Goal: Task Accomplishment & Management: Complete application form

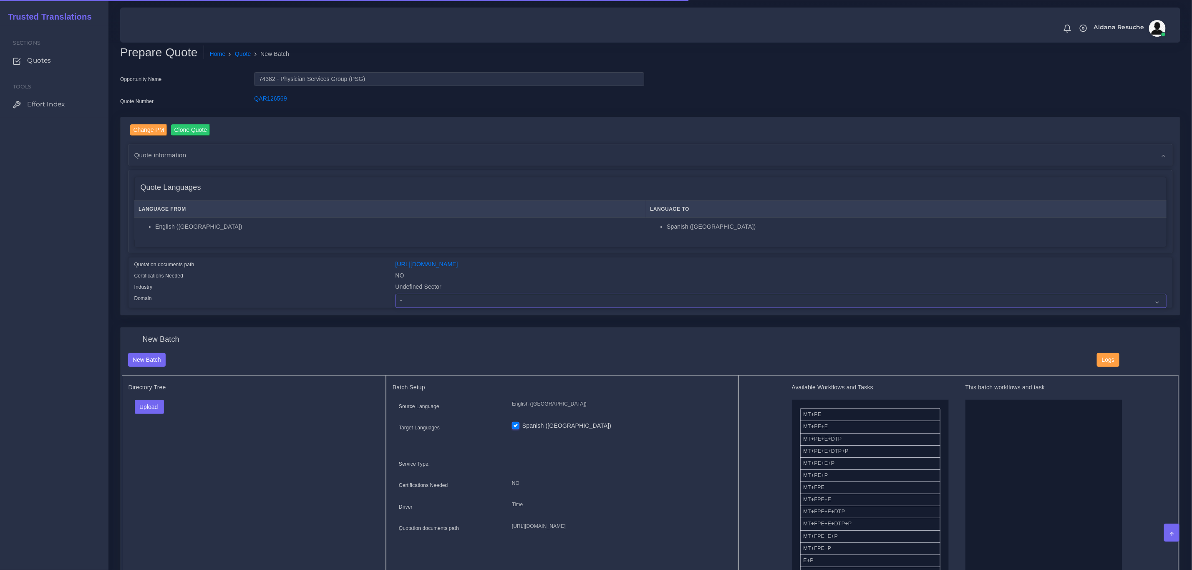
click at [423, 303] on select "- Advertising and Media Agriculture, Forestry and Fishing Architecture, Buildin…" at bounding box center [780, 301] width 771 height 14
select select "Healthcare and Health Sciences"
click at [395, 294] on select "- Advertising and Media Agriculture, Forestry and Fishing Architecture, Buildin…" at bounding box center [780, 301] width 771 height 14
click at [153, 408] on button "Upload" at bounding box center [150, 407] width 30 height 14
click at [154, 439] on label "Files" at bounding box center [164, 438] width 58 height 10
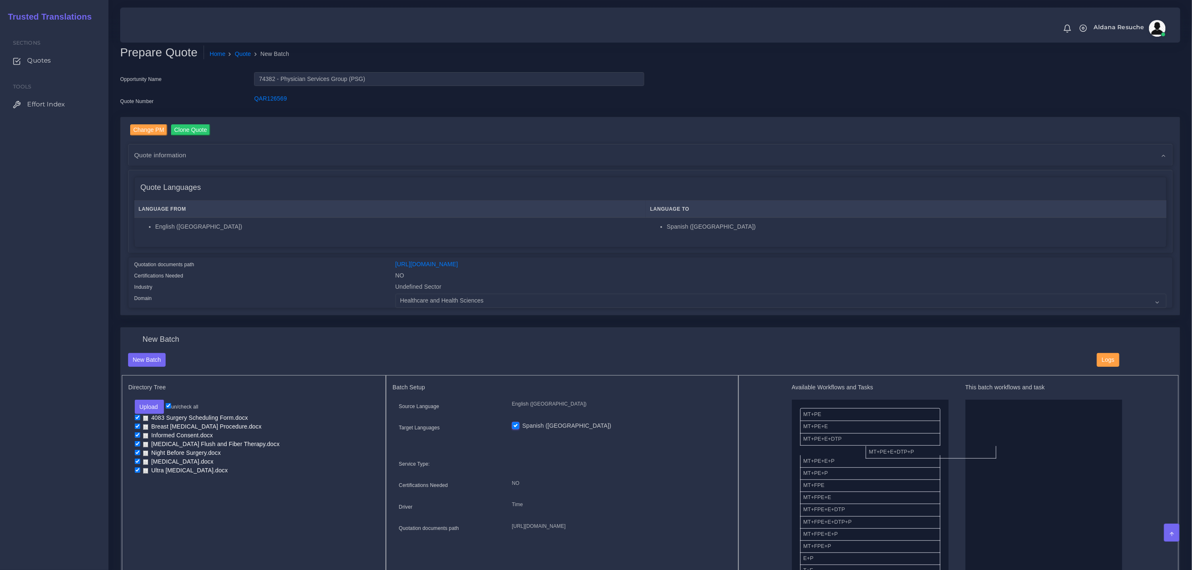
drag, startPoint x: 846, startPoint y: 453, endPoint x: 983, endPoint y: 457, distance: 136.5
drag, startPoint x: 857, startPoint y: 526, endPoint x: 1029, endPoint y: 413, distance: 205.1
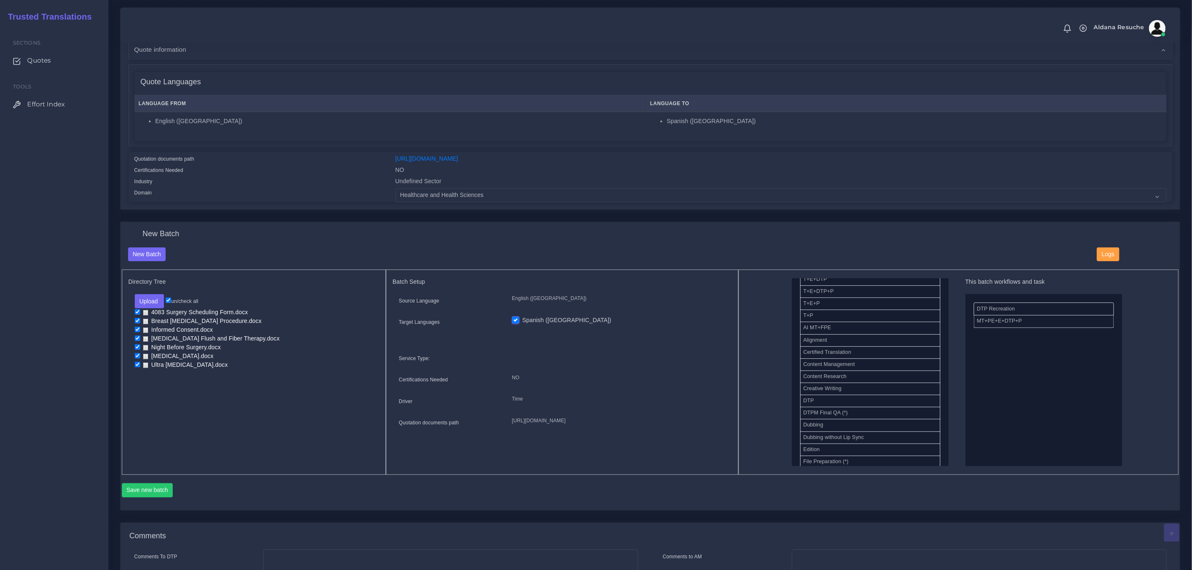
scroll to position [125, 0]
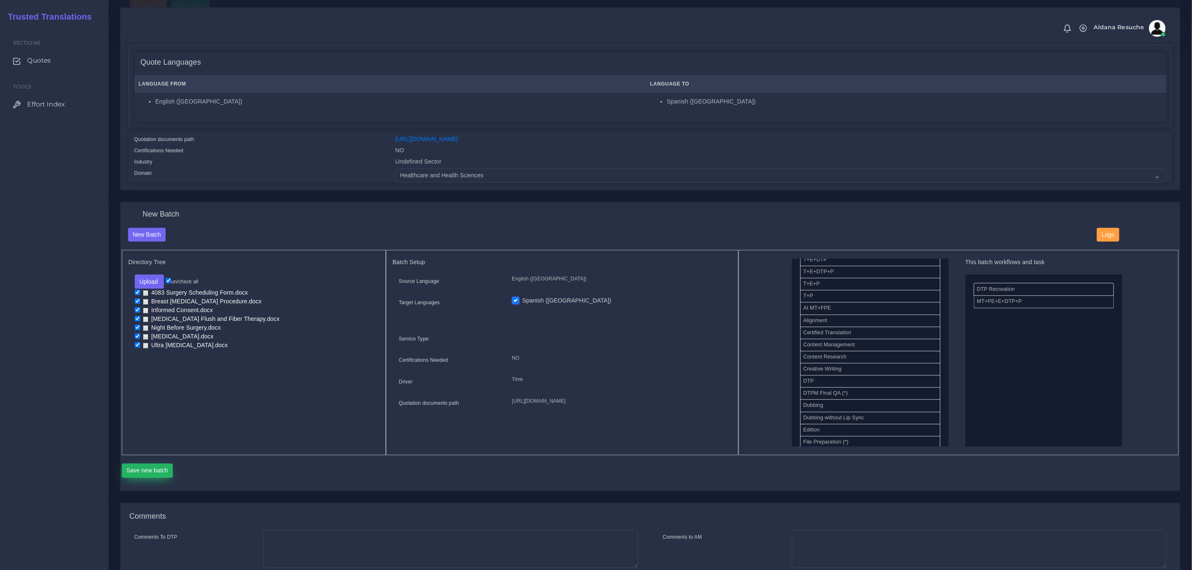
click at [154, 471] on button "Save new batch" at bounding box center [147, 470] width 51 height 14
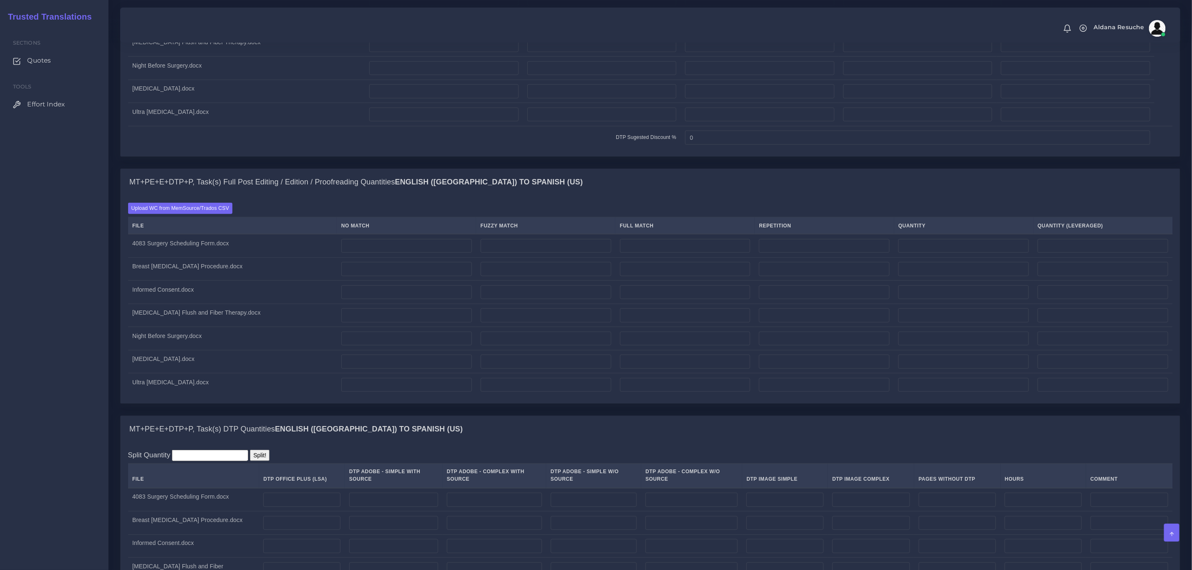
scroll to position [751, 0]
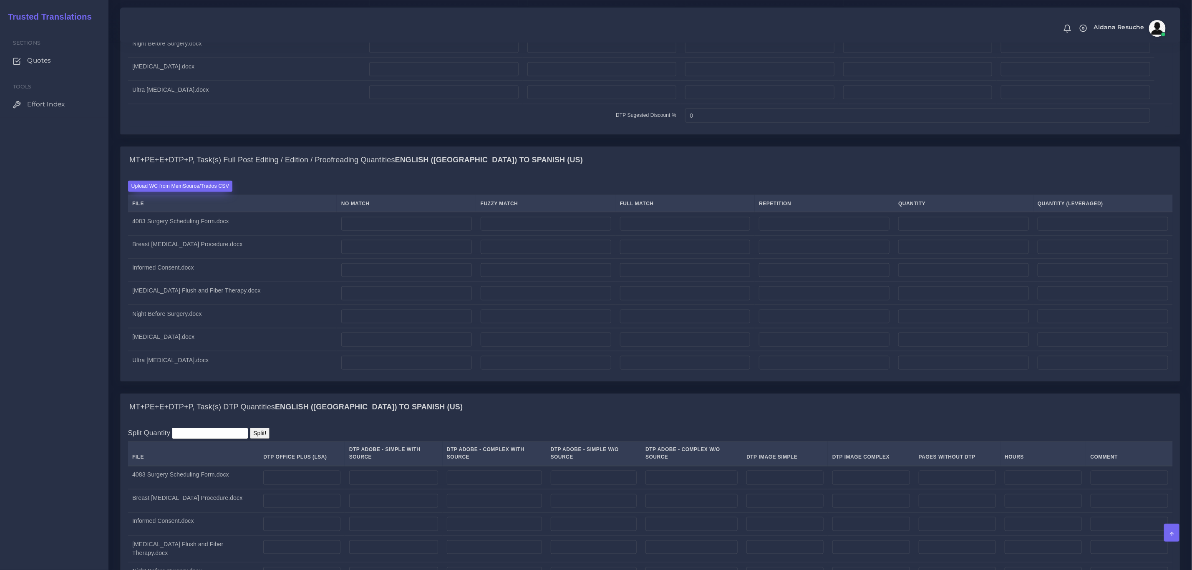
click at [193, 192] on label "Upload WC from MemSource/Trados CSV" at bounding box center [180, 186] width 105 height 11
click at [0, 0] on input "Upload WC from MemSource/Trados CSV" at bounding box center [0, 0] width 0 height 0
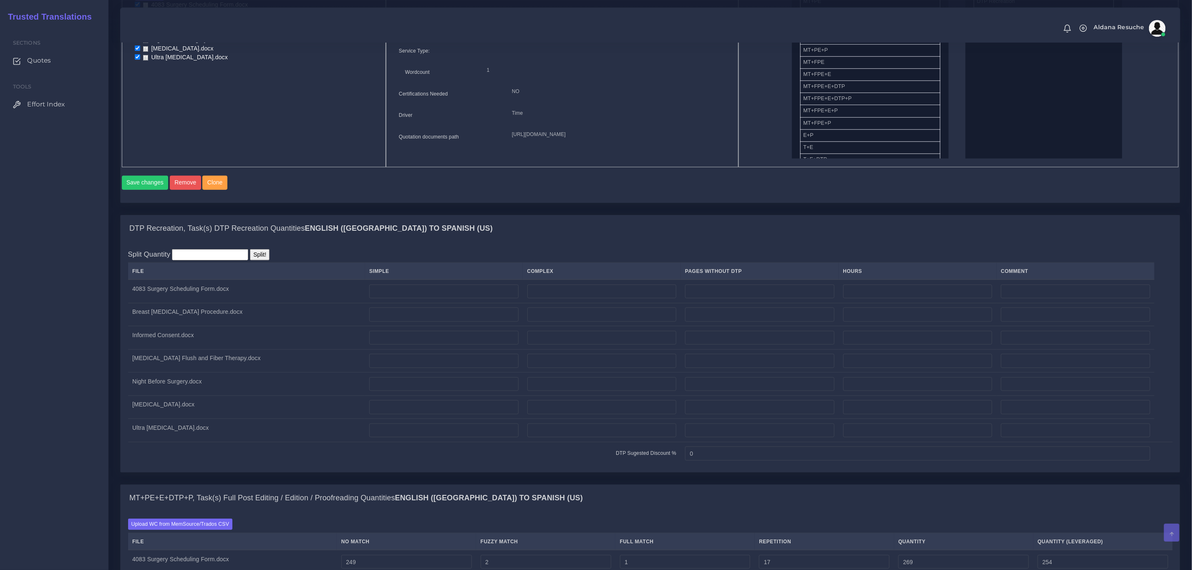
scroll to position [438, 0]
click at [330, 201] on div "Batch 1 New Batch Batch 1 Logs Files" at bounding box center [650, 57] width 1059 height 288
click at [586, 297] on input "number" at bounding box center [601, 290] width 149 height 14
type input "1"
click at [555, 320] on input "number" at bounding box center [601, 313] width 149 height 14
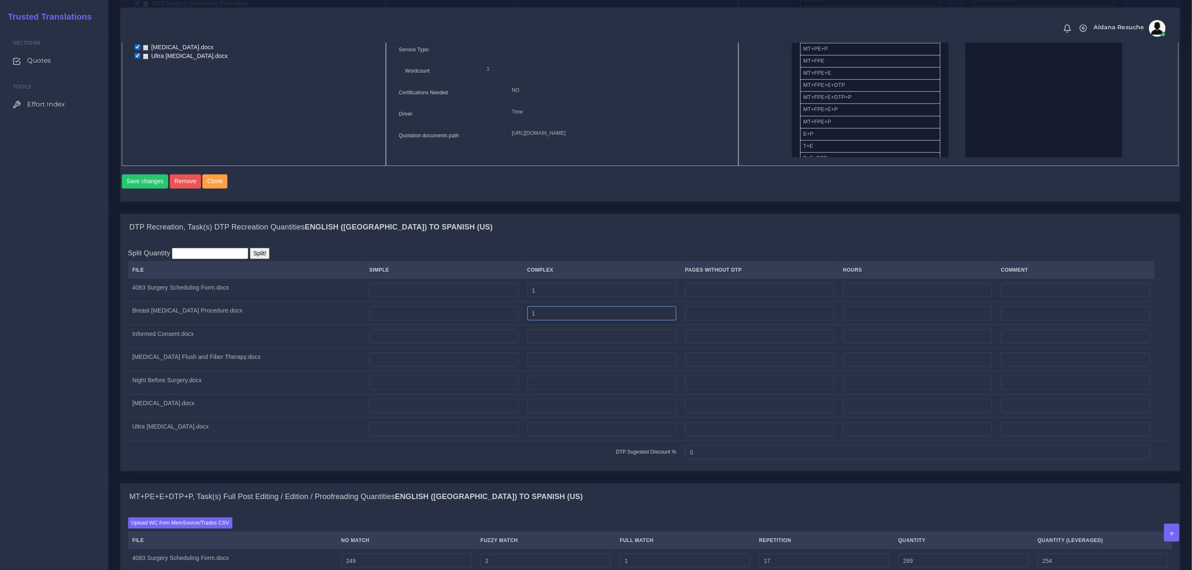
type input "1"
click at [554, 341] on input "number" at bounding box center [601, 337] width 149 height 14
type input "1"
click at [550, 362] on td at bounding box center [602, 359] width 158 height 23
click at [550, 367] on input "number" at bounding box center [601, 360] width 149 height 14
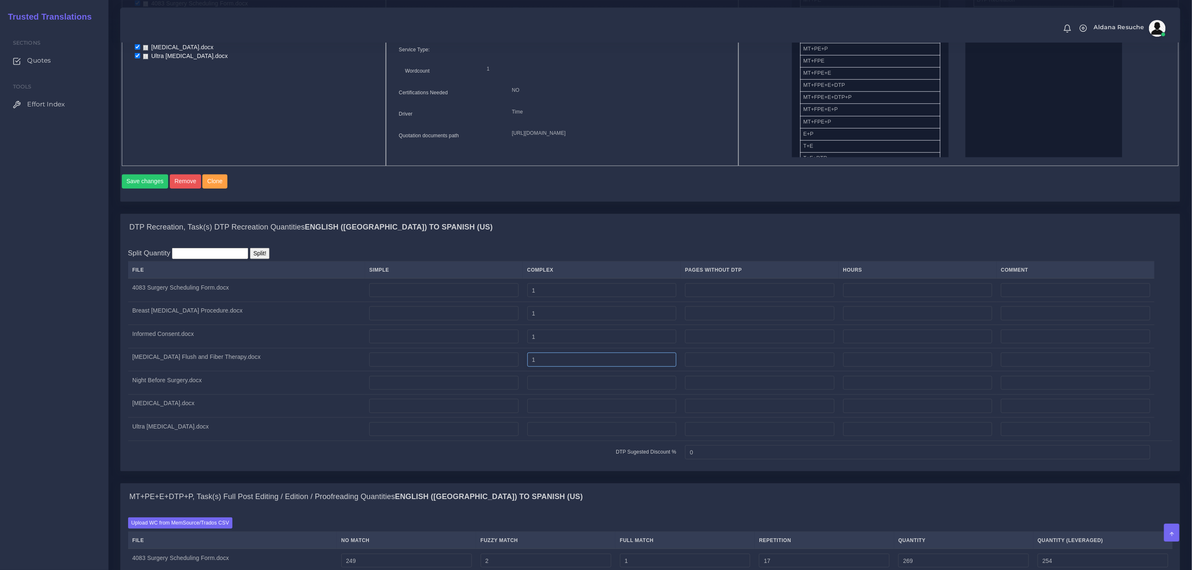
type input "1"
click at [552, 390] on input "number" at bounding box center [601, 383] width 149 height 14
type input "1"
click at [561, 413] on input "number" at bounding box center [601, 406] width 149 height 14
type input "1"
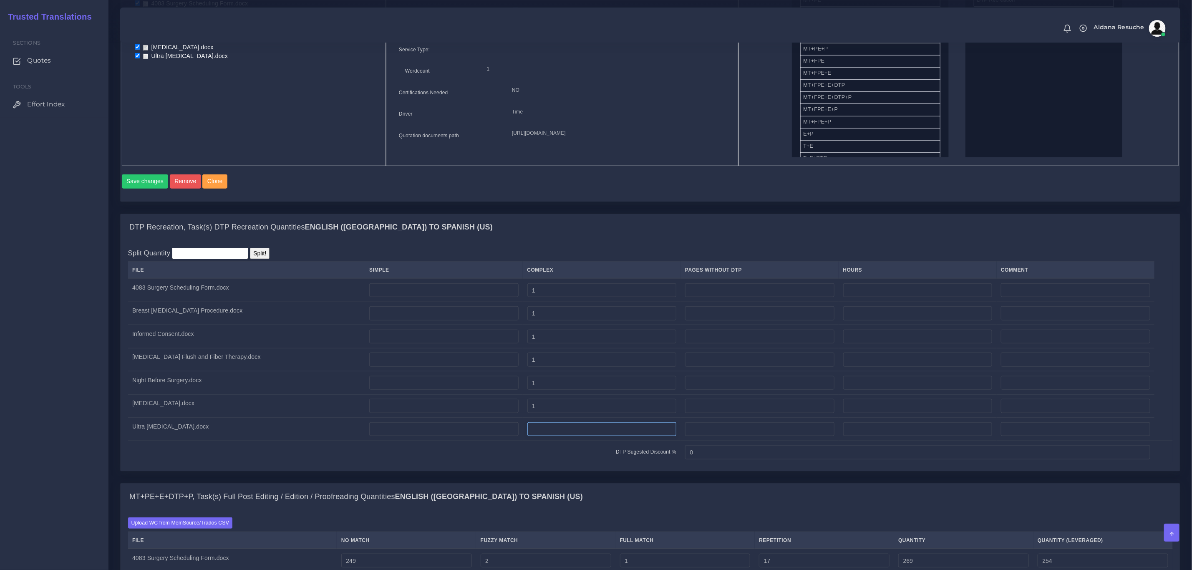
click at [557, 436] on input "number" at bounding box center [601, 429] width 149 height 14
type input "1"
click at [549, 500] on div "MT+PE+E+DTP+P, Task(s) Full Post Editing / Edition / Proofreading Quantities En…" at bounding box center [650, 496] width 1059 height 27
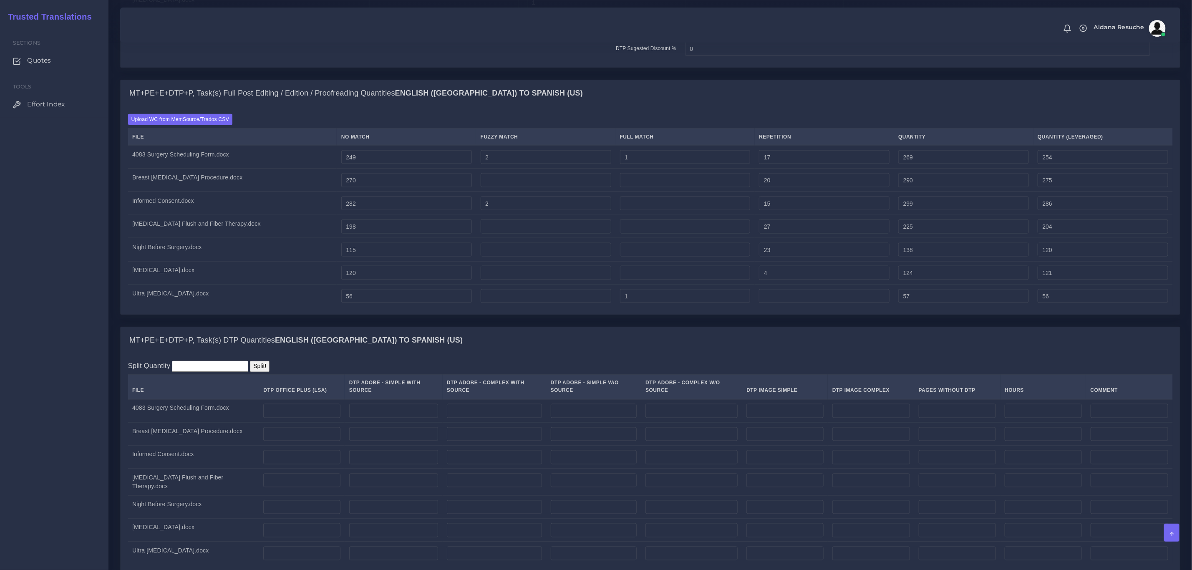
scroll to position [876, 0]
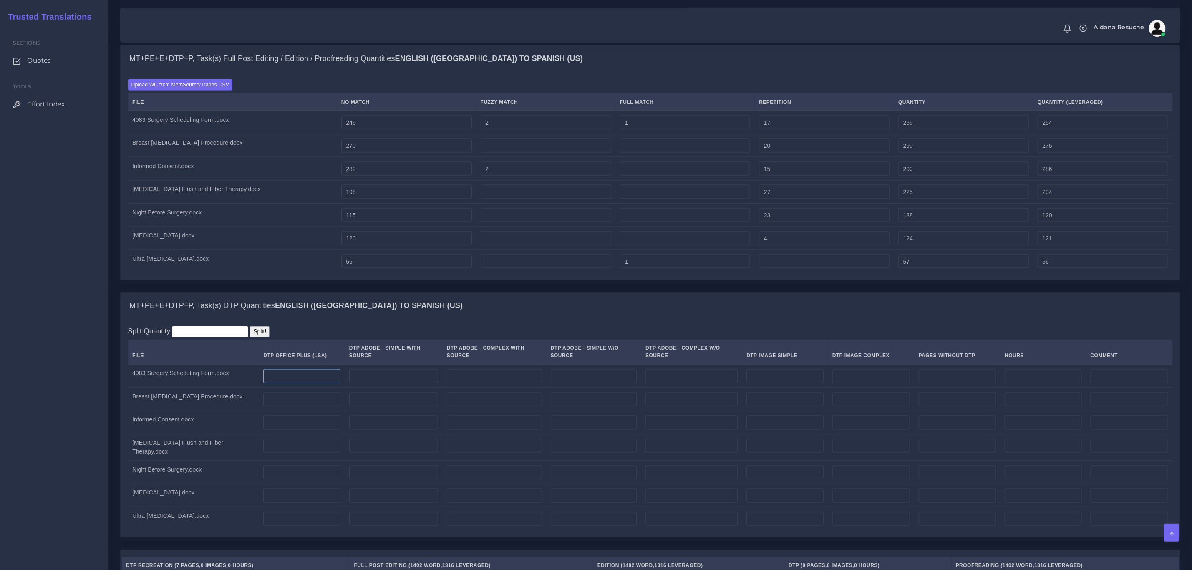
click at [297, 383] on input "number" at bounding box center [301, 376] width 77 height 14
type input "1"
click at [298, 407] on input "number" at bounding box center [301, 400] width 77 height 14
type input "1"
click at [300, 430] on input "number" at bounding box center [301, 422] width 77 height 14
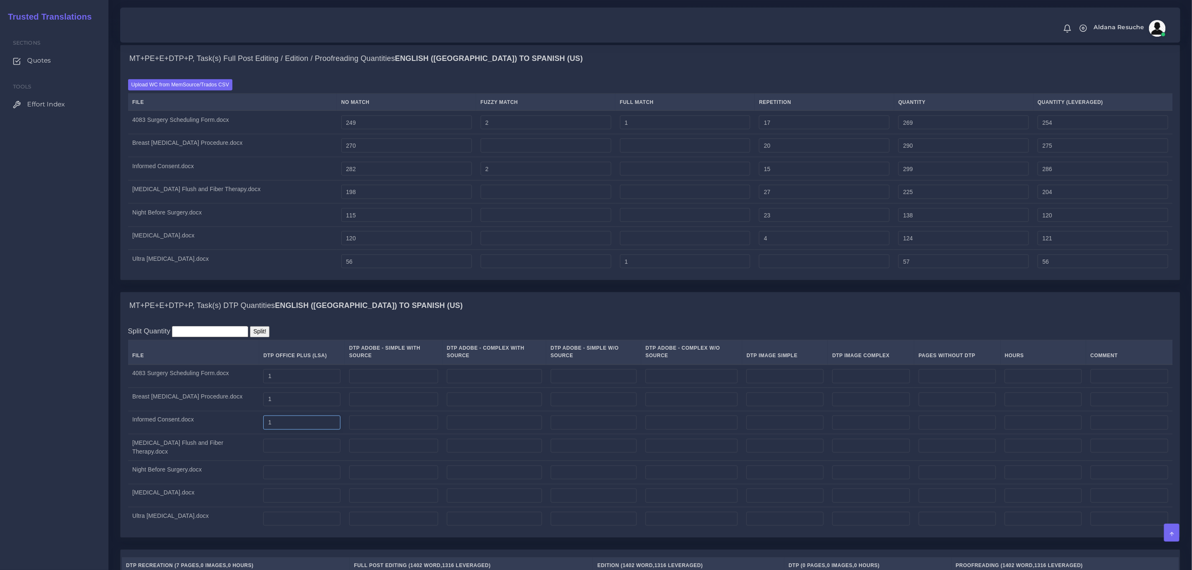
type input "1"
click at [295, 453] on input "number" at bounding box center [301, 446] width 77 height 14
type input "1"
click at [291, 480] on input "number" at bounding box center [301, 473] width 77 height 14
type input "1"
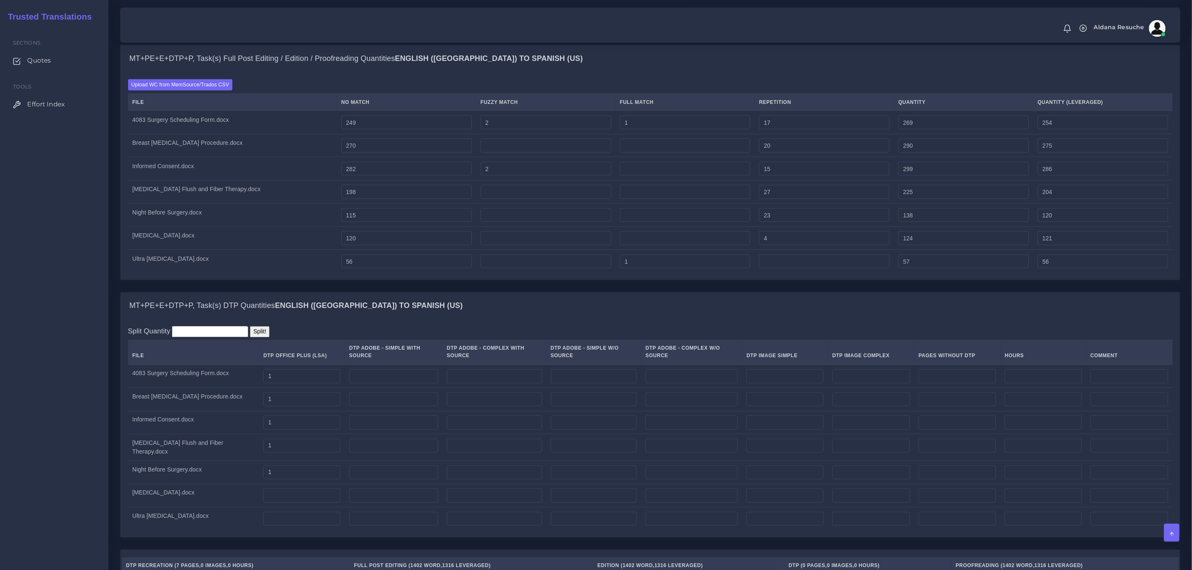
click at [291, 507] on td at bounding box center [302, 495] width 86 height 23
click at [294, 503] on input "number" at bounding box center [301, 495] width 77 height 14
type input "1"
click at [292, 526] on input "number" at bounding box center [301, 519] width 77 height 14
type input "1"
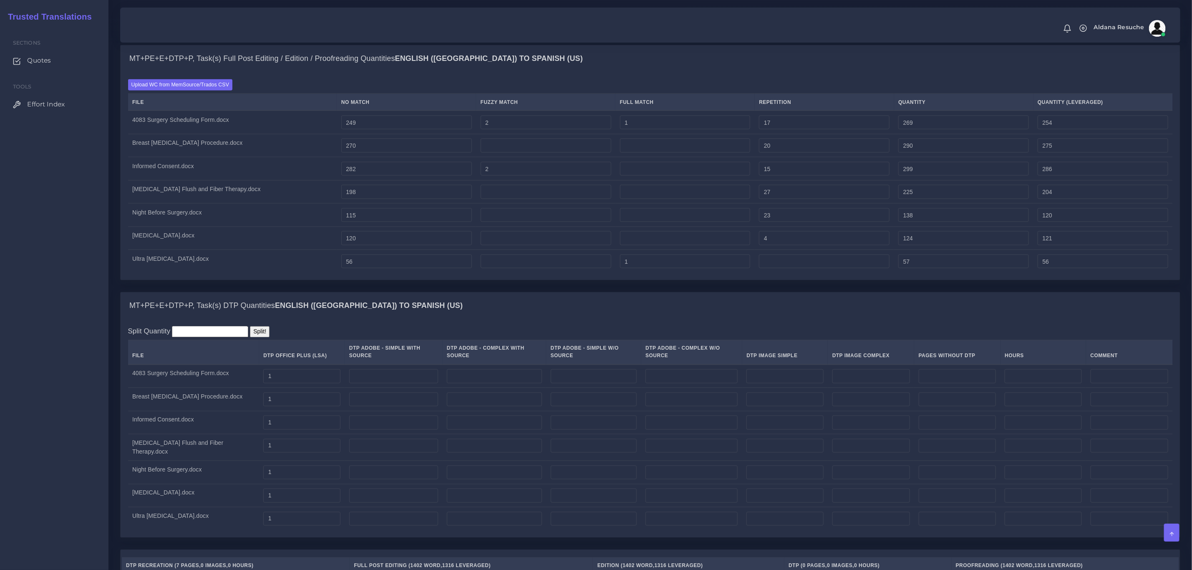
click at [289, 549] on div "MT+PE+E+DTP+P, Task(s) DTP Quantities English (US) TO Spanish (US) Split Quanti…" at bounding box center [650, 420] width 1073 height 257
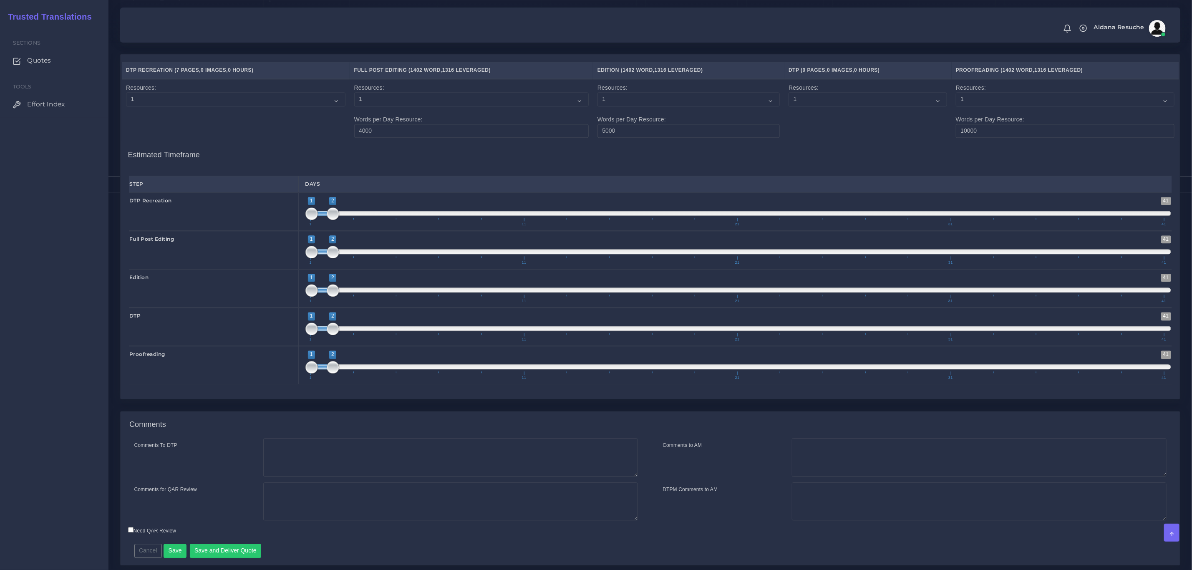
scroll to position [1419, 0]
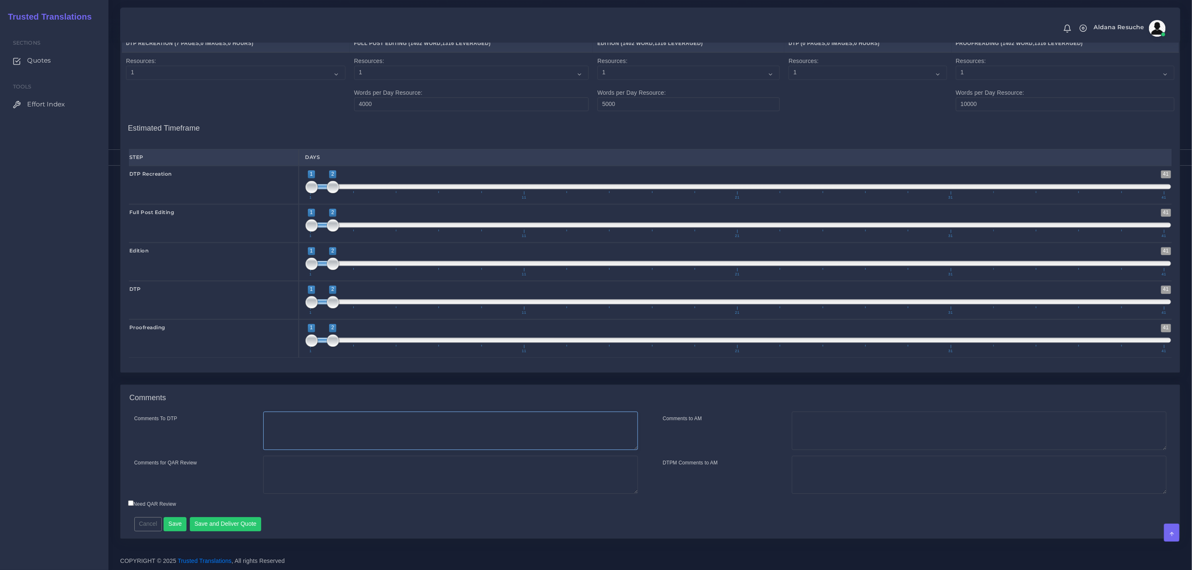
click at [458, 429] on textarea "Comments To DTP" at bounding box center [450, 430] width 375 height 38
type textarea "Recreation in word"
type textarea "PEEP+DTP+Recreation in word"
click at [233, 519] on button "Save and Deliver Quote" at bounding box center [226, 524] width 72 height 14
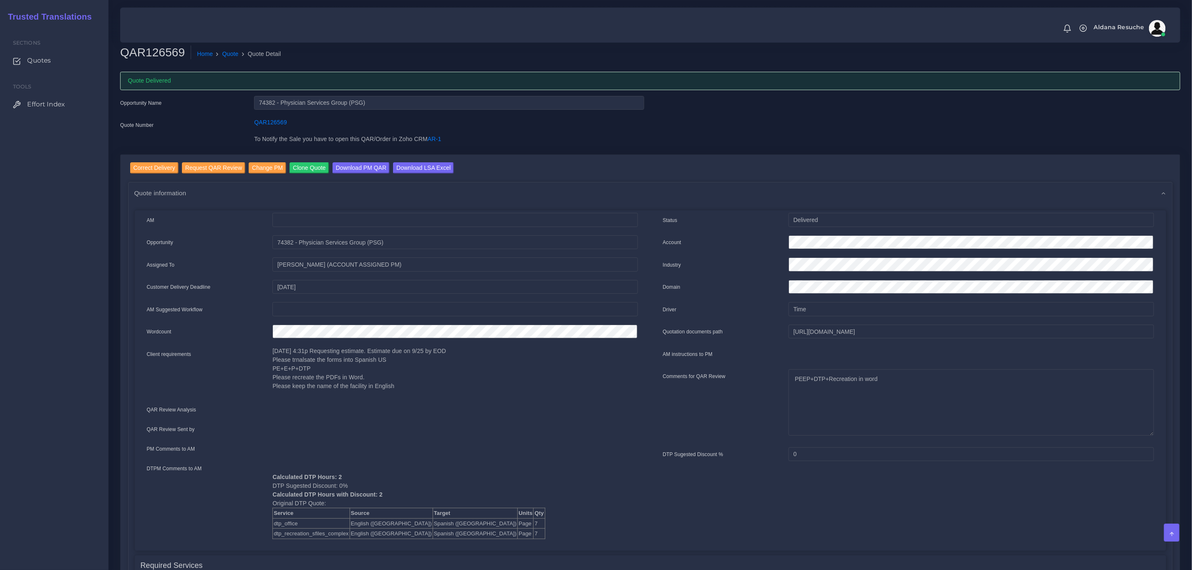
click at [544, 522] on div "Calculated DTP Hours: 2 DTP Sugested Discount: 0% Calculated DTP Hours with Dis…" at bounding box center [455, 501] width 378 height 75
click at [434, 164] on input "Download LSA Excel" at bounding box center [423, 167] width 61 height 11
click at [228, 50] on link "Quote" at bounding box center [230, 54] width 16 height 9
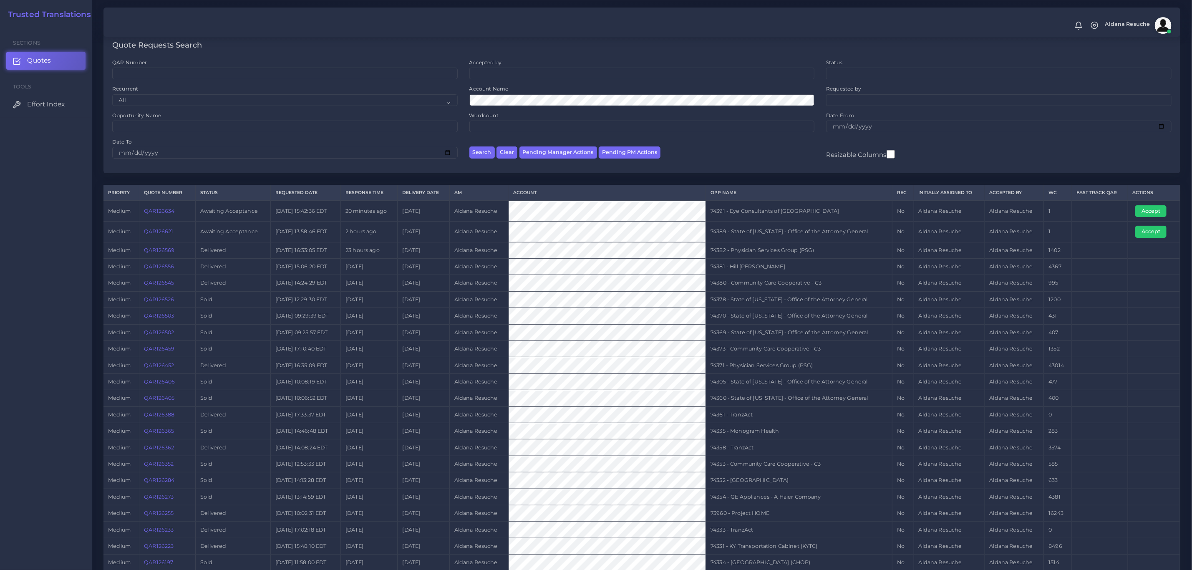
scroll to position [63, 0]
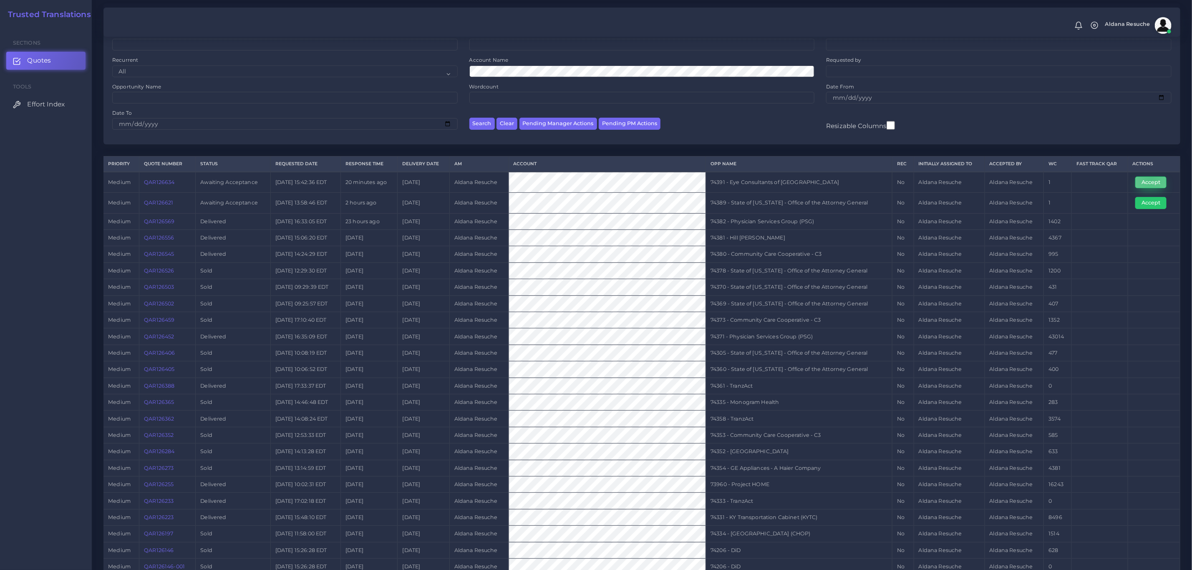
click at [1151, 181] on button "Accept" at bounding box center [1150, 182] width 31 height 12
click at [729, 179] on td "74391 - Eye Consultants of PA" at bounding box center [799, 182] width 186 height 21
copy tr "74391 - Eye Consultants of PA"
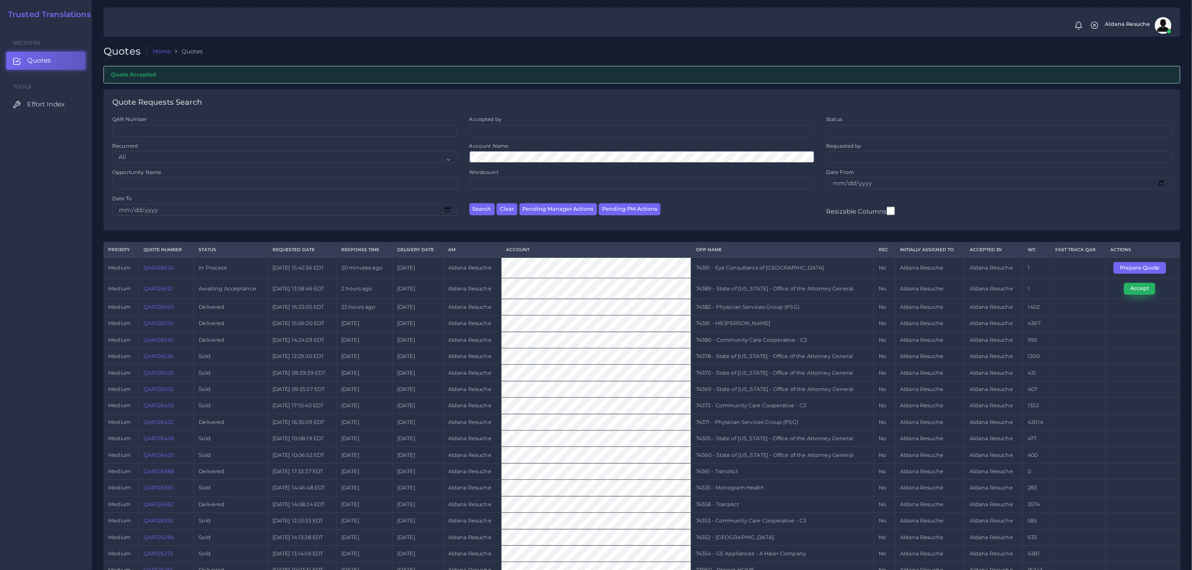
click at [1137, 290] on button "Accept" at bounding box center [1139, 289] width 31 height 12
click at [715, 285] on td "74389 - State of [US_STATE] - Office of the Attorney General" at bounding box center [782, 288] width 183 height 20
copy tr "74389 - State of [US_STATE] - Office of the Attorney General"
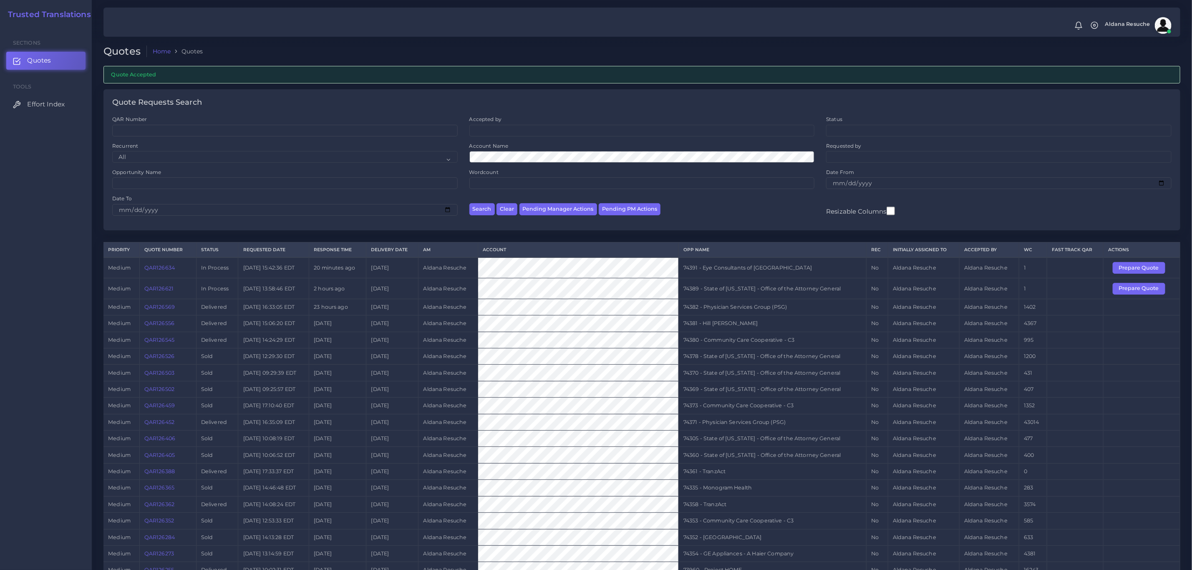
click at [305, 508] on td "[DATE] 14:08:24 EDT" at bounding box center [273, 504] width 71 height 16
